Goal: Information Seeking & Learning: Learn about a topic

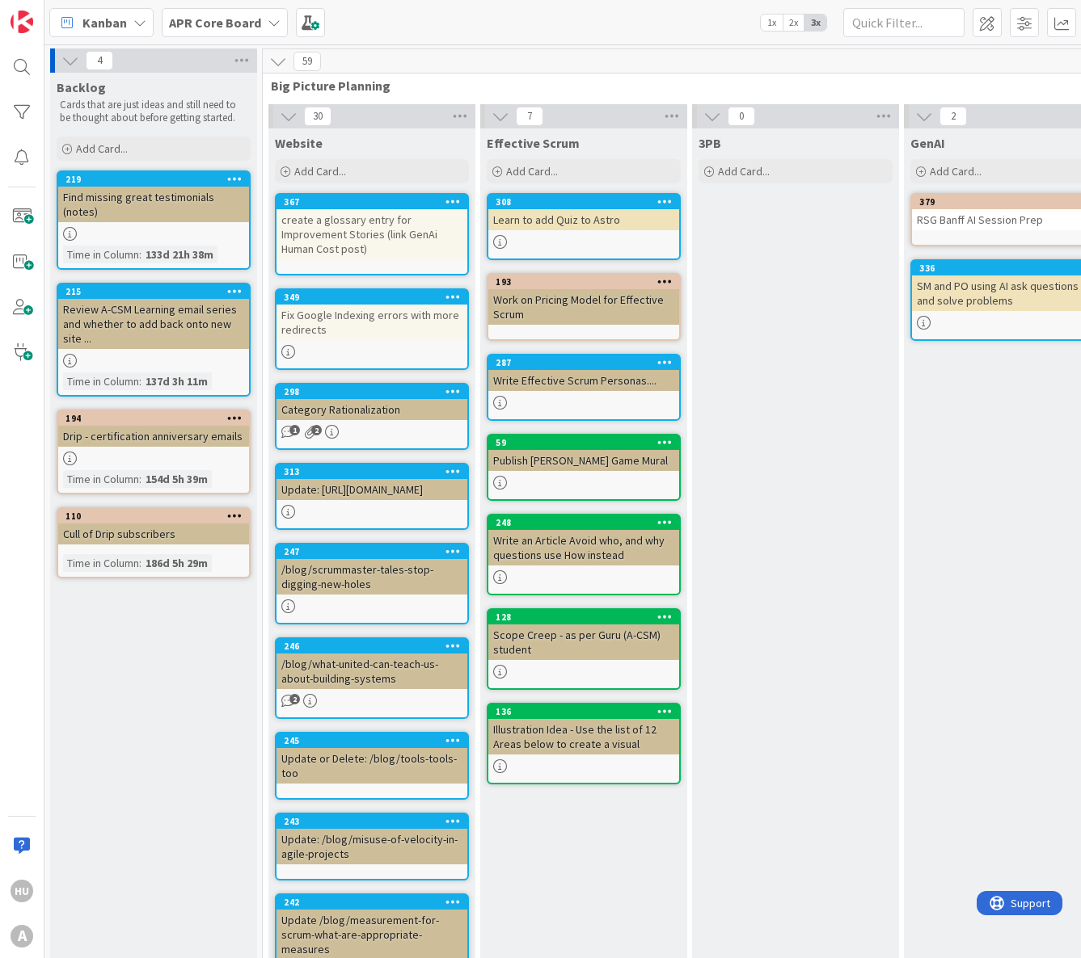
scroll to position [0, 642]
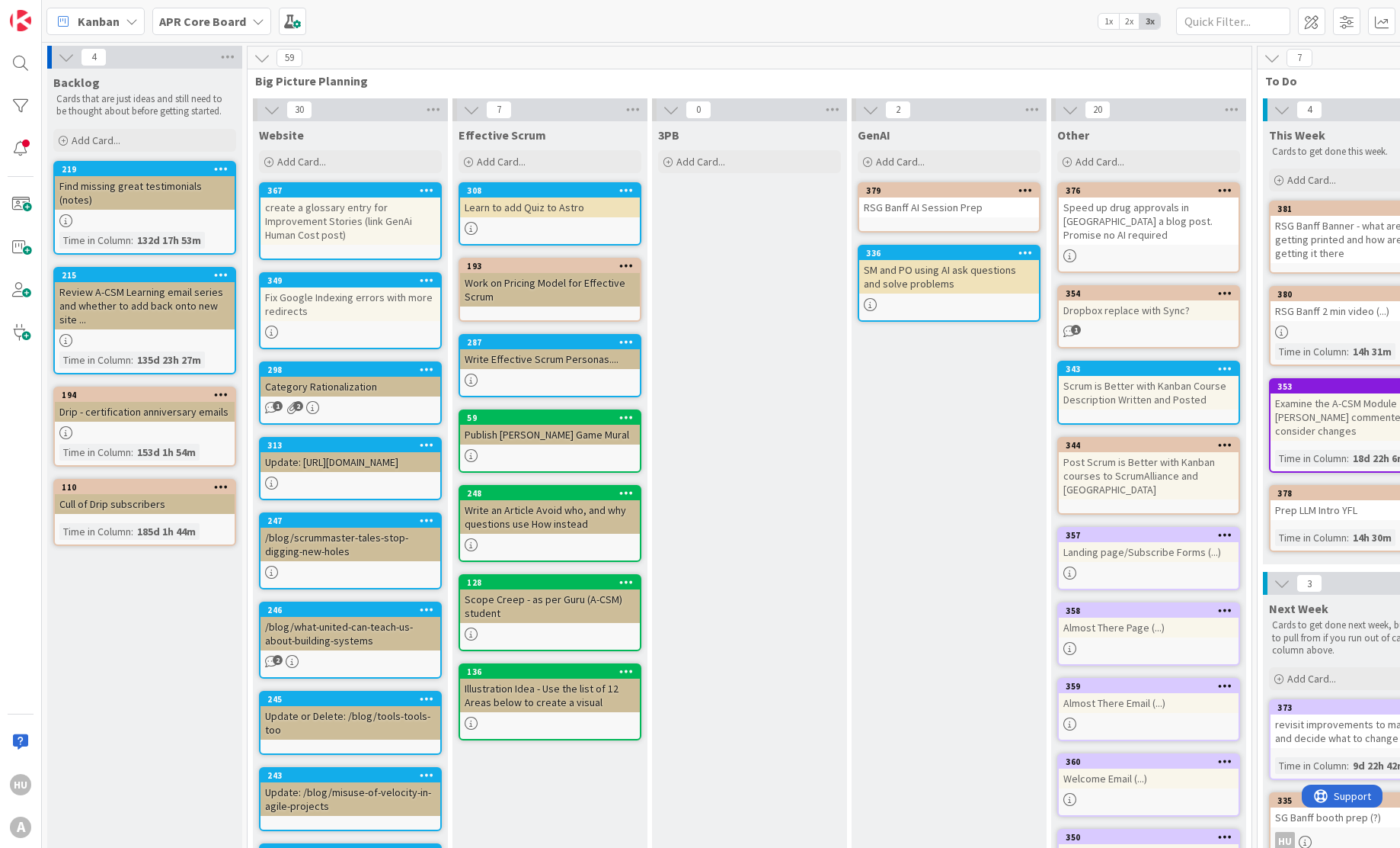
scroll to position [281, 609]
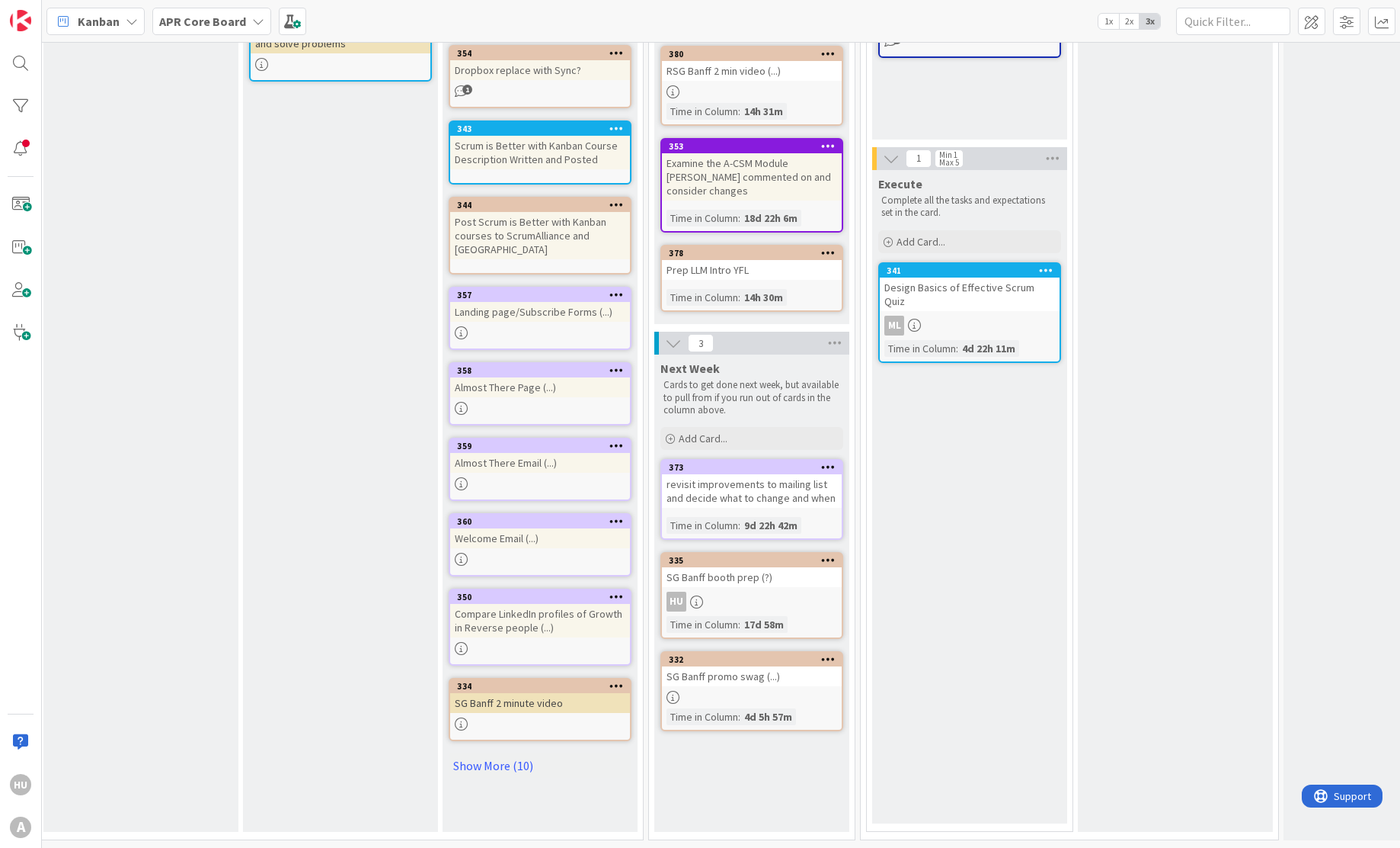
click at [989, 277] on div "Design Basics of Effective Scrum Quiz" at bounding box center [969, 294] width 180 height 34
click at [989, 249] on div "4 Backlog Cards that are just ideas and still need to be thought about before g…" at bounding box center [720, 444] width 1359 height 806
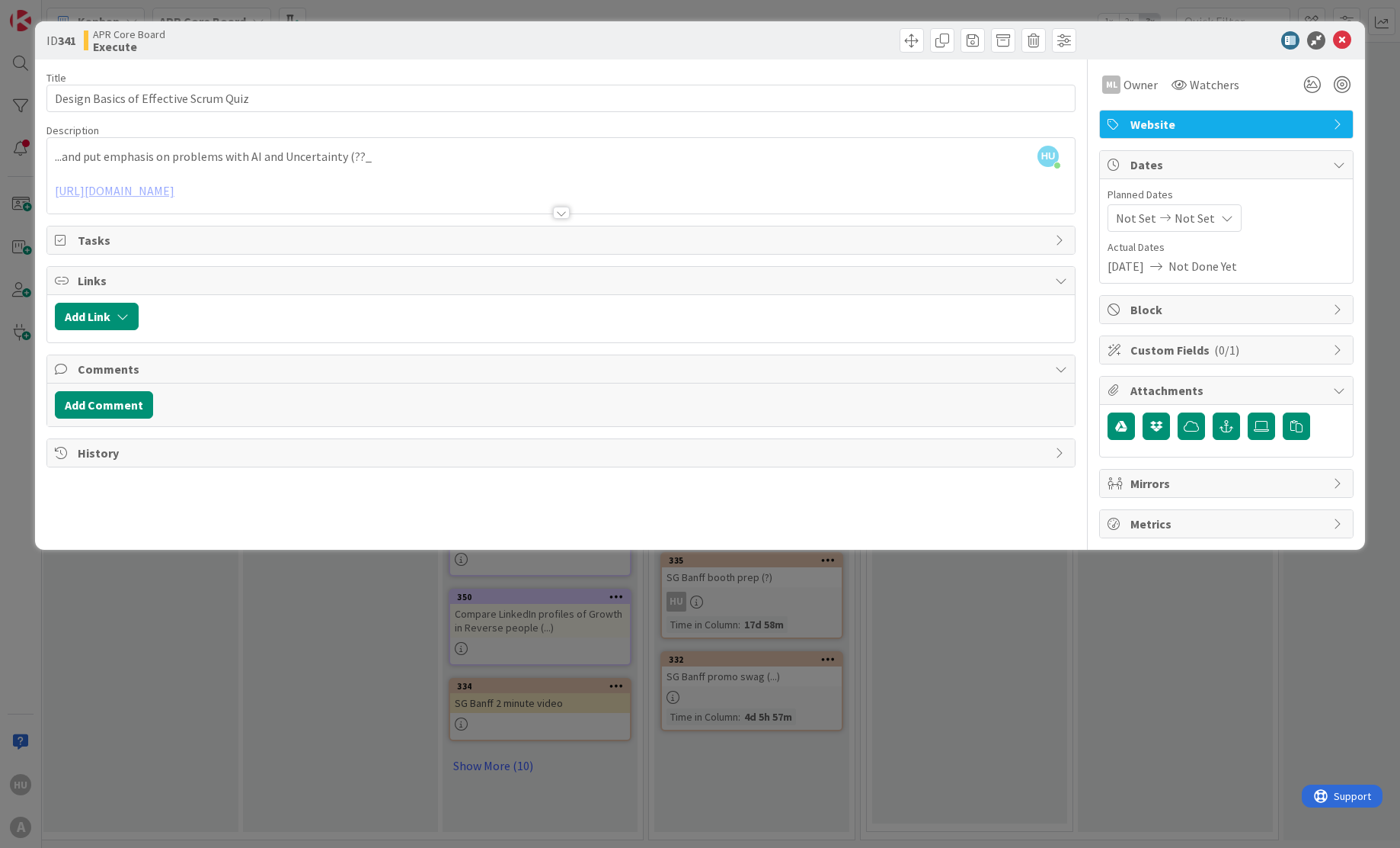
click at [563, 212] on div at bounding box center [562, 212] width 17 height 12
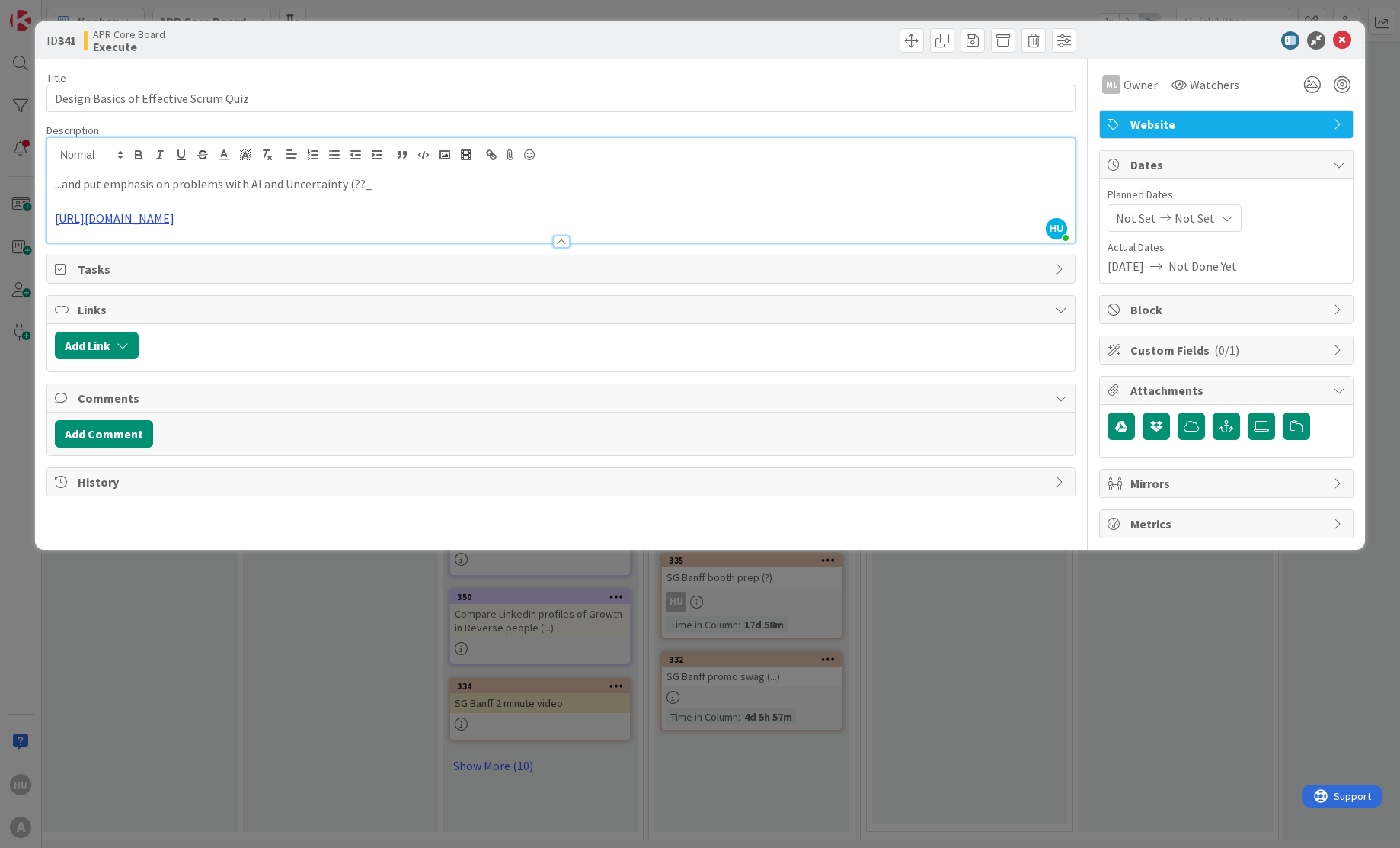
click at [174, 217] on link "https://www.notion.so/peoplewhogrow/THE-AUTHORITY-DIAGNOSTIC-SYSTEM-PREMIUM-WOW…" at bounding box center [114, 218] width 120 height 15
click at [426, 250] on link "https://www.notion.so/peoplewhogrow/THE-AUTHORITY-DIAGNOSTIC-SYSTEM-PREMIUM-WOW…" at bounding box center [390, 247] width 105 height 20
